Goal: Transaction & Acquisition: Purchase product/service

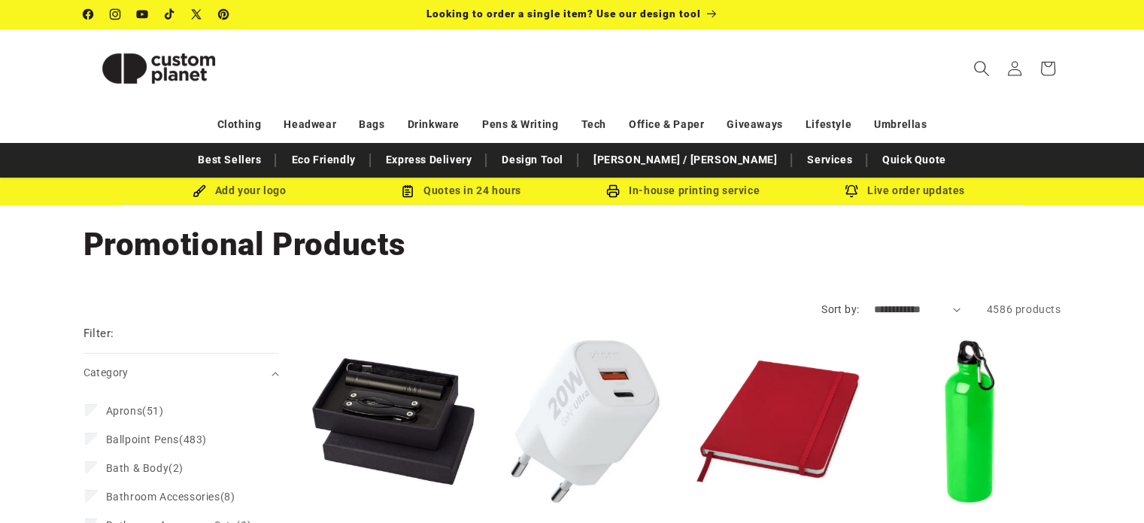
click at [978, 66] on icon "Search" at bounding box center [981, 68] width 16 height 16
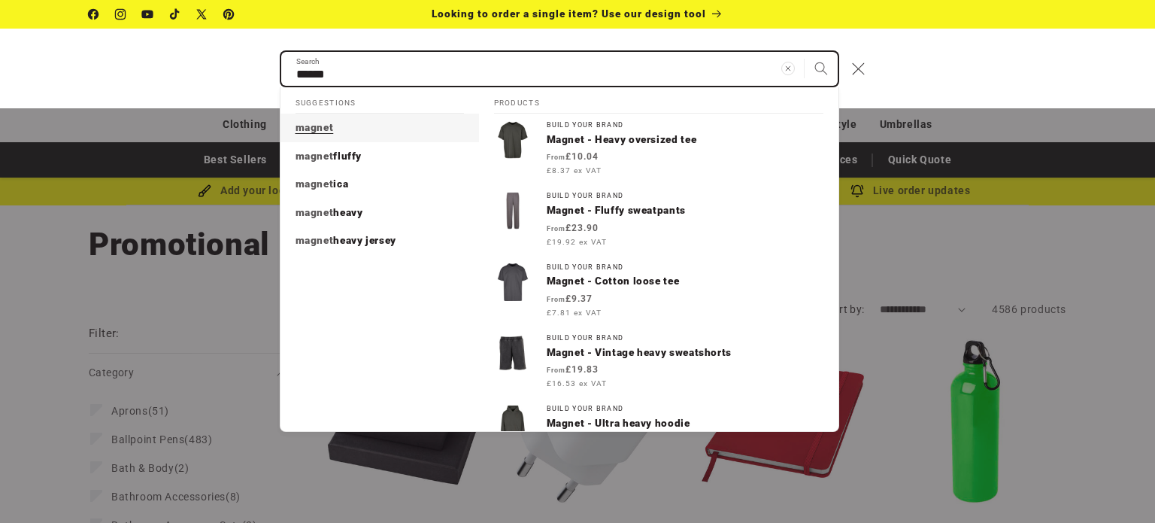
type input "******"
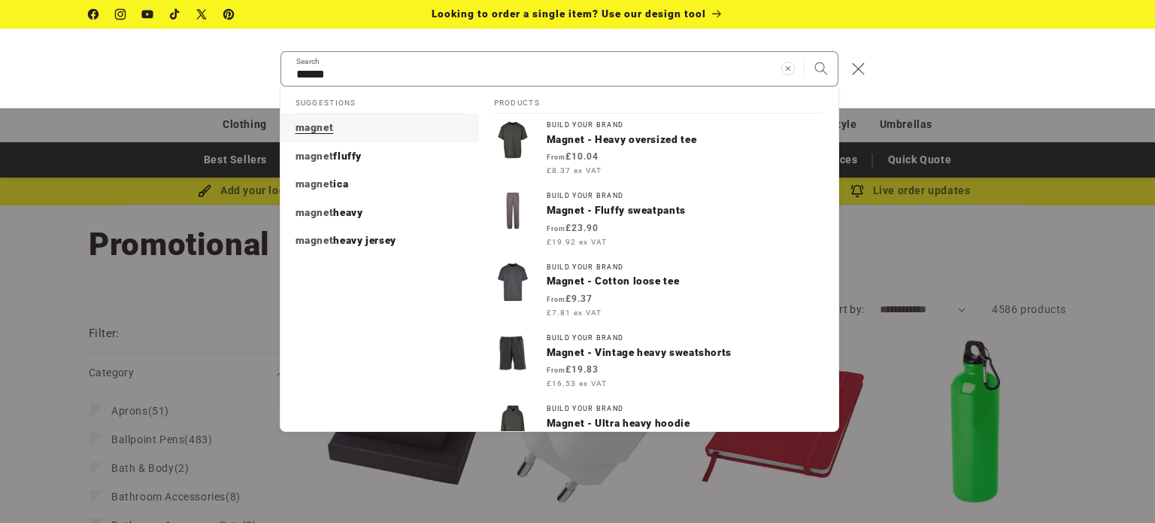
click at [316, 133] on p "magnet" at bounding box center [315, 128] width 38 height 14
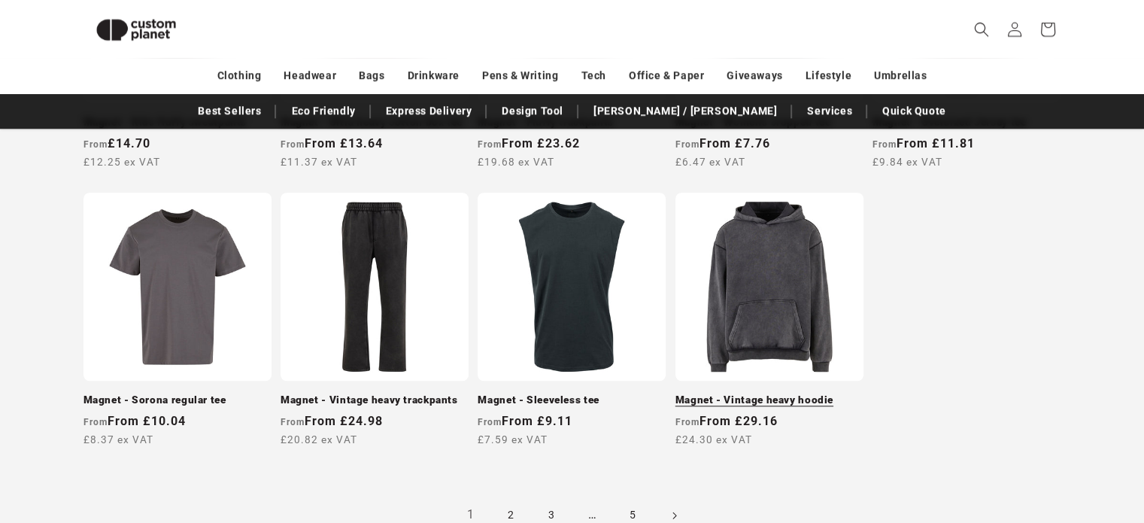
scroll to position [1371, 0]
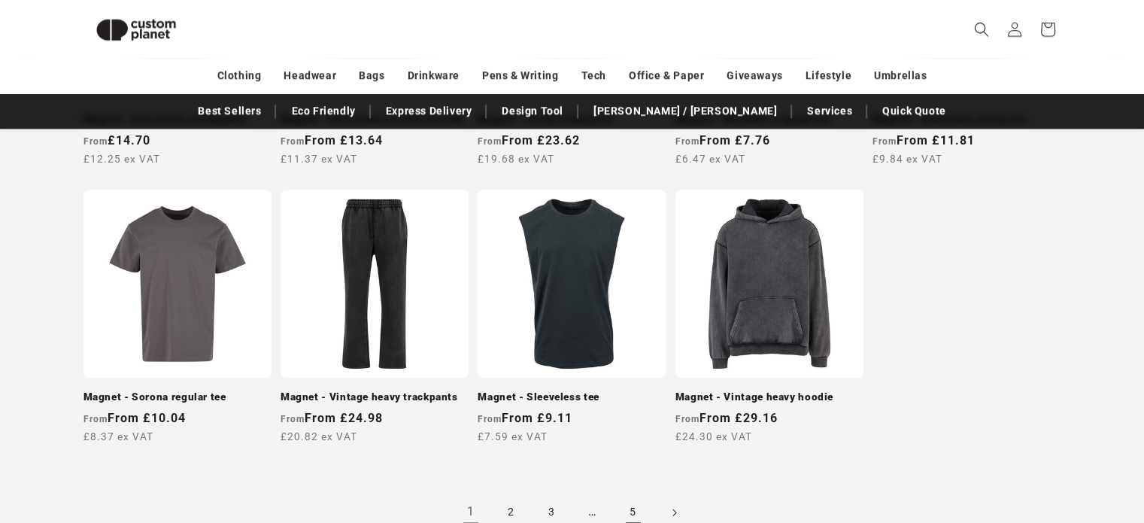
click at [632, 511] on link "5" at bounding box center [633, 512] width 33 height 33
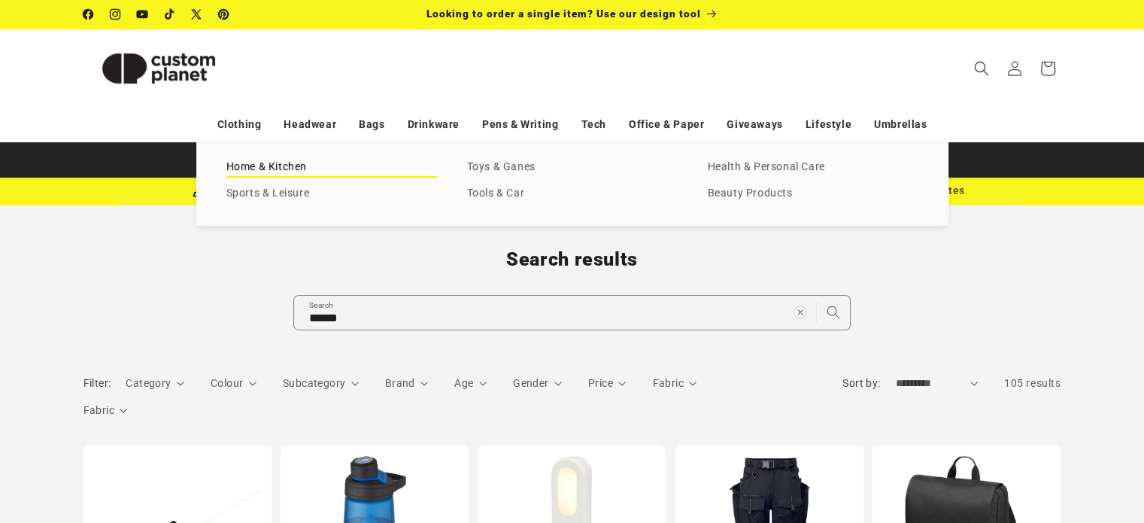
click at [280, 171] on link "Home & Kitchen" at bounding box center [331, 167] width 211 height 20
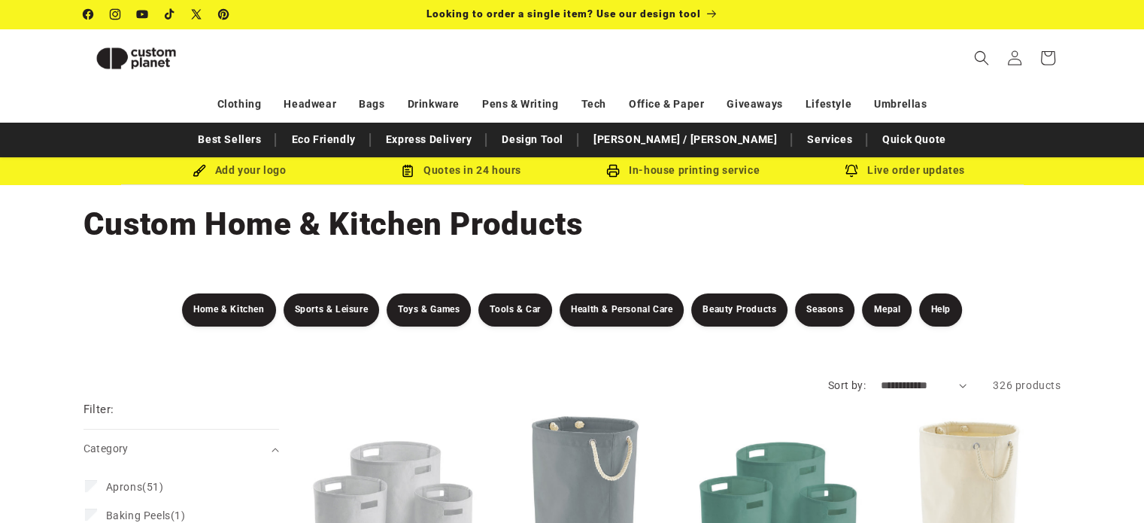
scroll to position [490, 0]
